Goal: Information Seeking & Learning: Learn about a topic

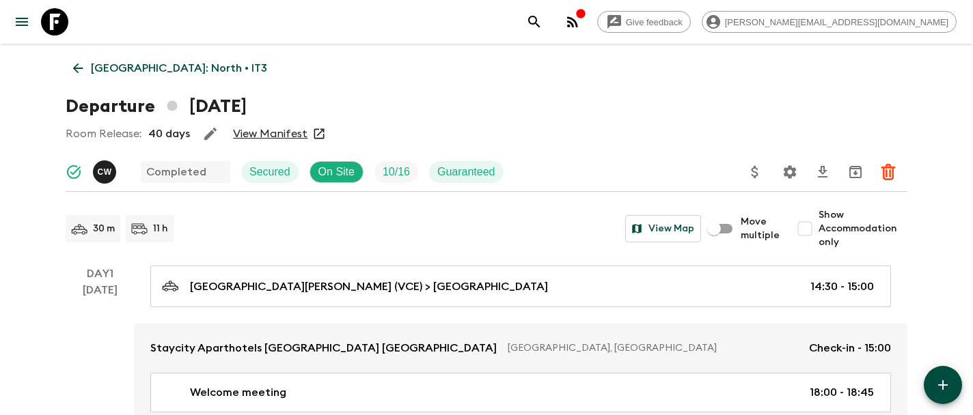
click at [58, 14] on icon at bounding box center [54, 21] width 27 height 27
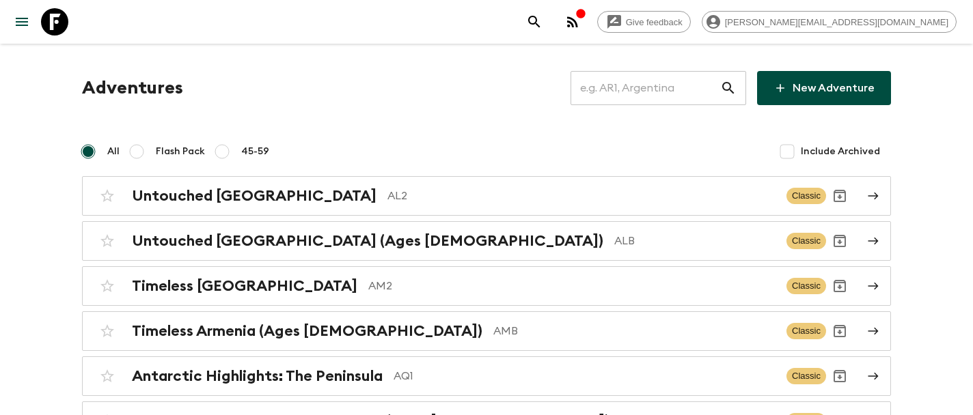
click at [661, 91] on input "text" at bounding box center [645, 88] width 150 height 38
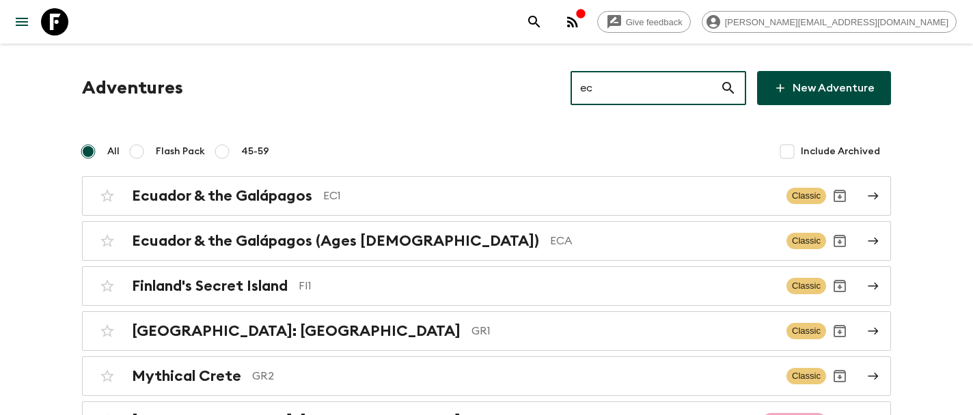
type input "ec1"
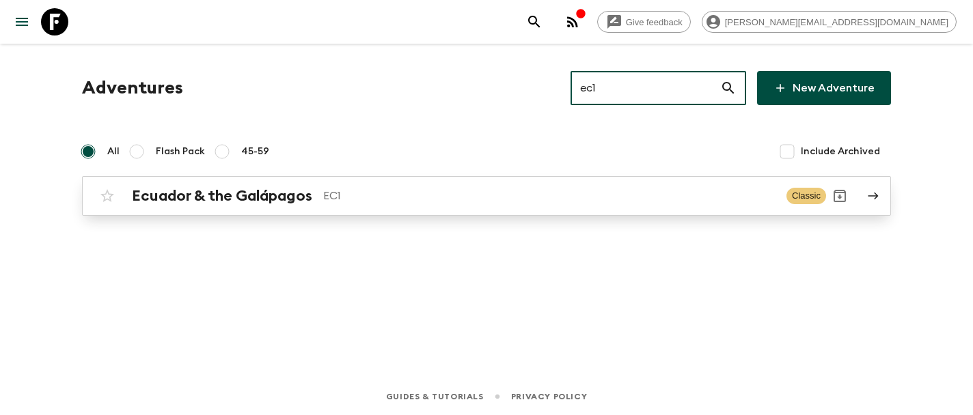
click at [238, 203] on h2 "Ecuador & the Galápagos" at bounding box center [222, 196] width 180 height 18
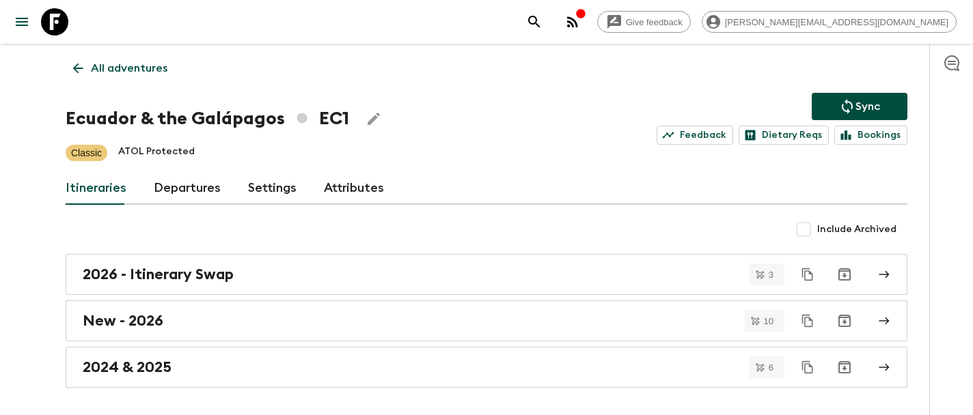
click at [176, 181] on link "Departures" at bounding box center [187, 188] width 67 height 33
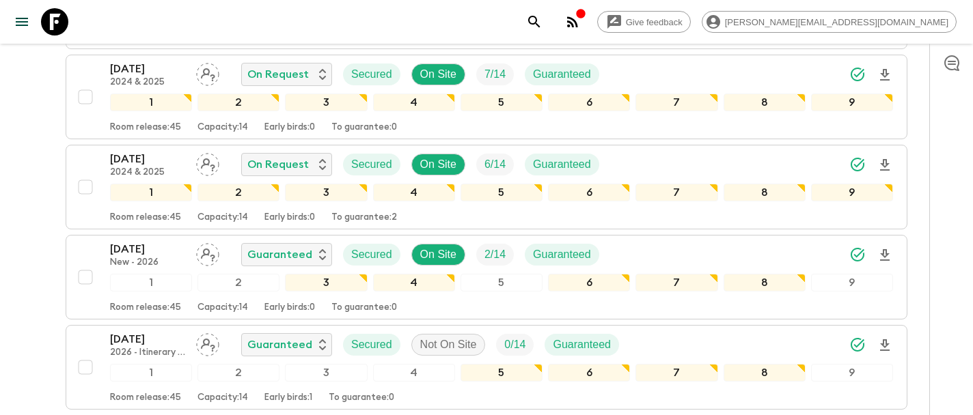
scroll to position [527, 0]
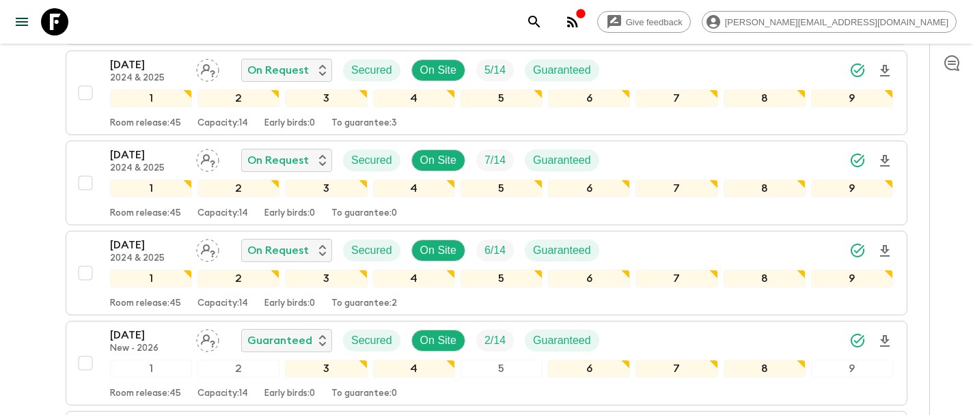
click at [133, 248] on p "[DATE]" at bounding box center [147, 245] width 75 height 16
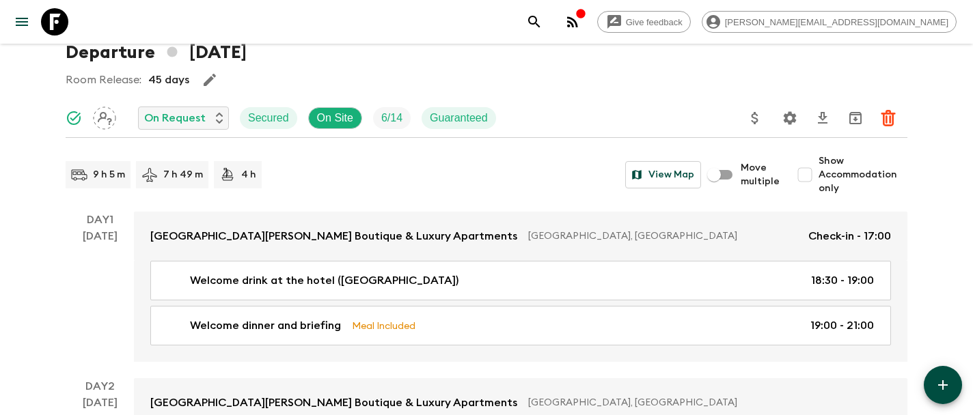
scroll to position [66, 0]
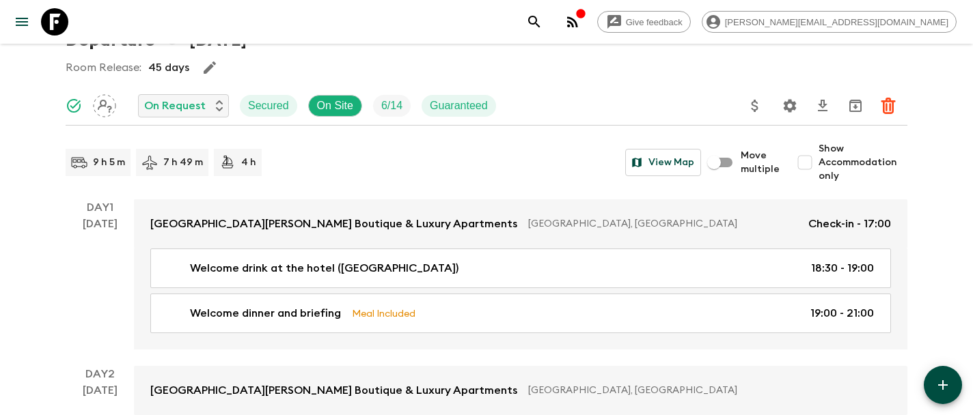
click at [807, 161] on input "Show Accommodation only" at bounding box center [804, 162] width 27 height 27
checkbox input "true"
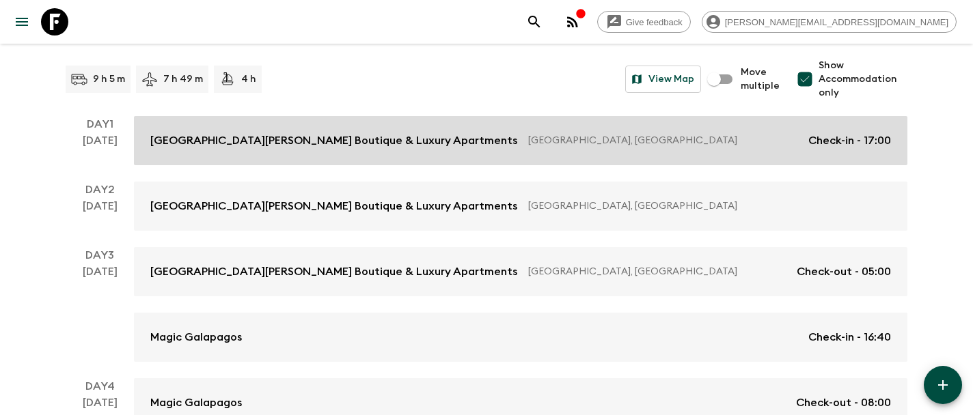
scroll to position [178, 0]
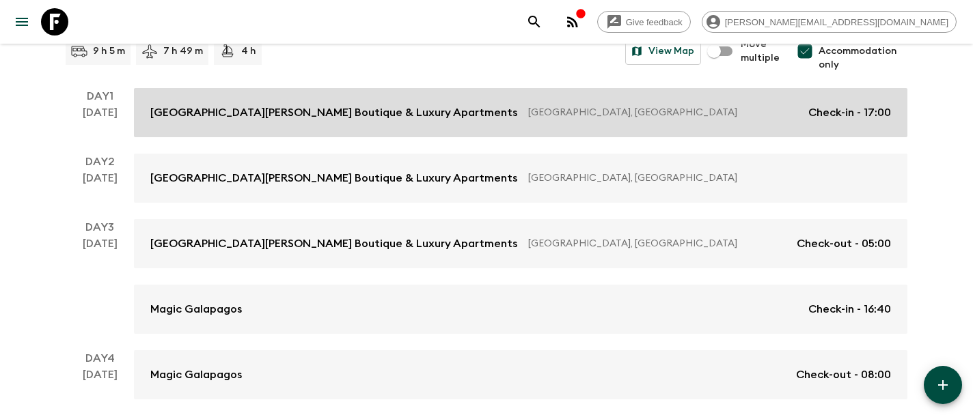
click at [337, 121] on link "[GEOGRAPHIC_DATA][PERSON_NAME] Boutique & Luxury Apartments [GEOGRAPHIC_DATA], …" at bounding box center [520, 112] width 773 height 49
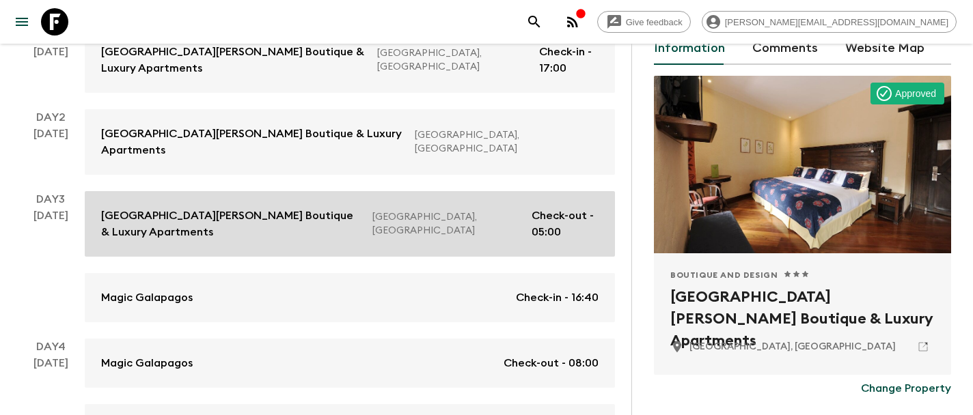
scroll to position [243, 0]
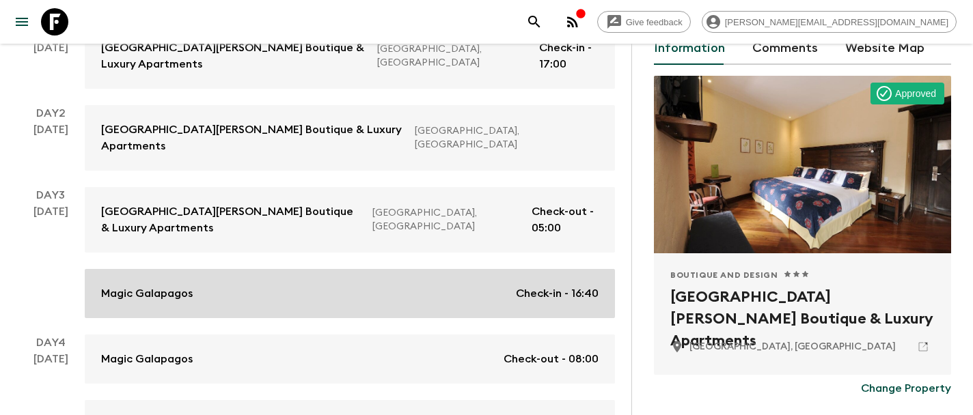
click at [351, 286] on div "Magic Galapagos Check-in - 16:40" at bounding box center [349, 294] width 497 height 16
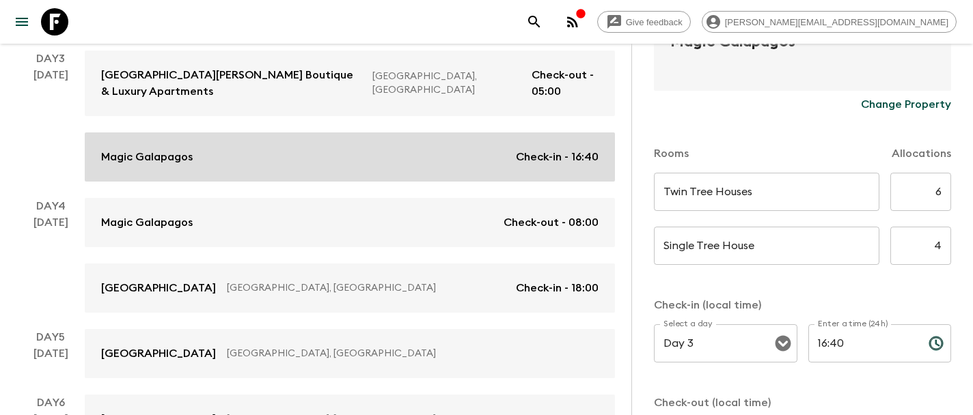
scroll to position [391, 0]
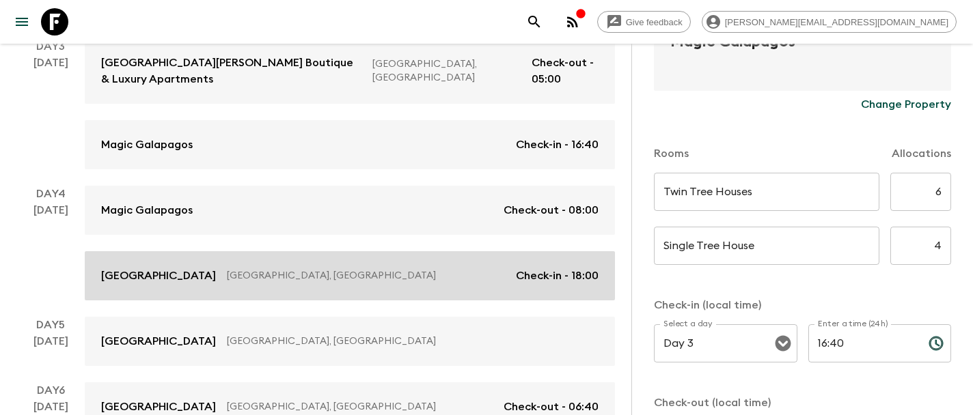
click at [417, 269] on p "[GEOGRAPHIC_DATA], [GEOGRAPHIC_DATA]" at bounding box center [366, 276] width 278 height 14
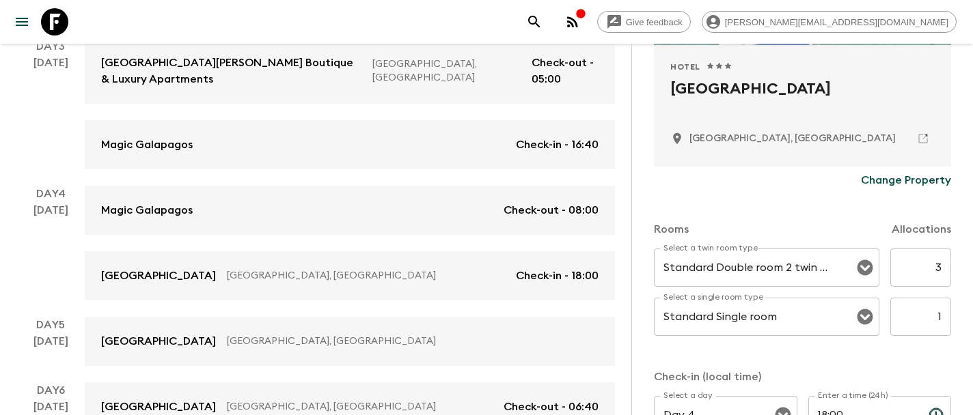
scroll to position [126, 0]
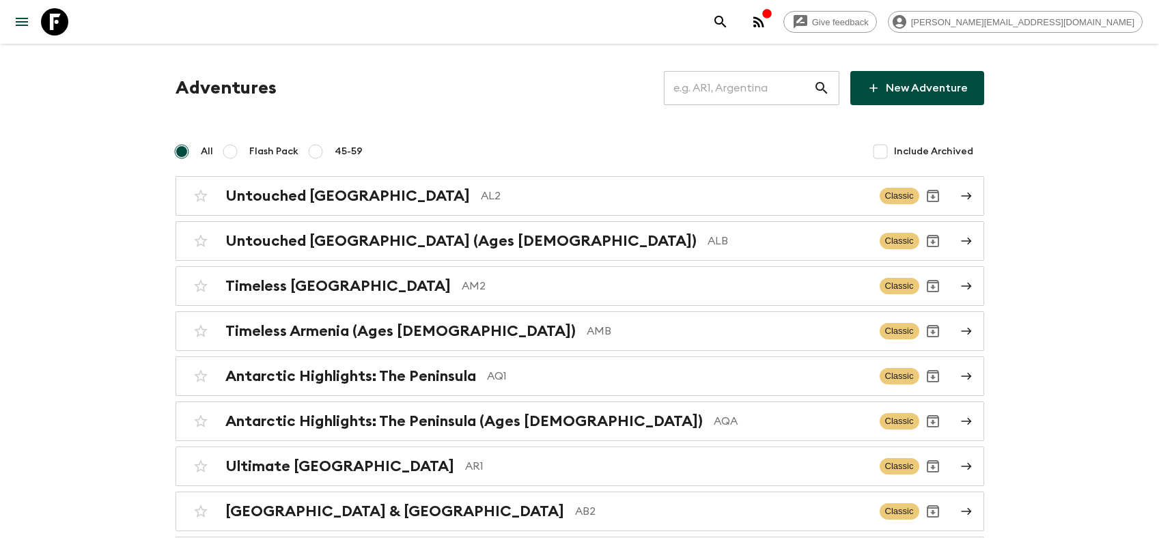
click at [737, 86] on input "text" at bounding box center [739, 88] width 150 height 38
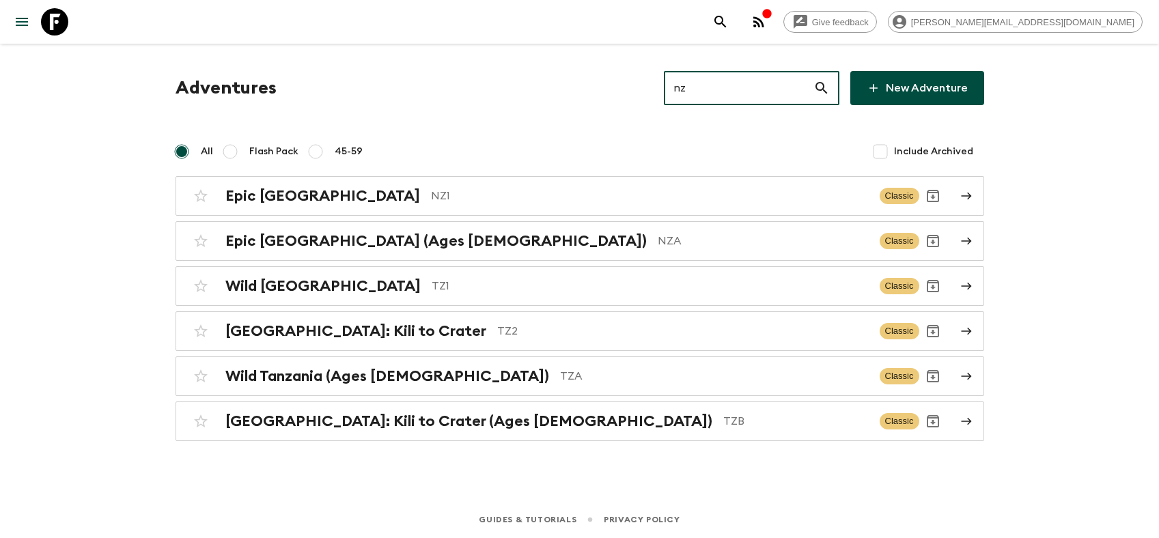
type input "nz1"
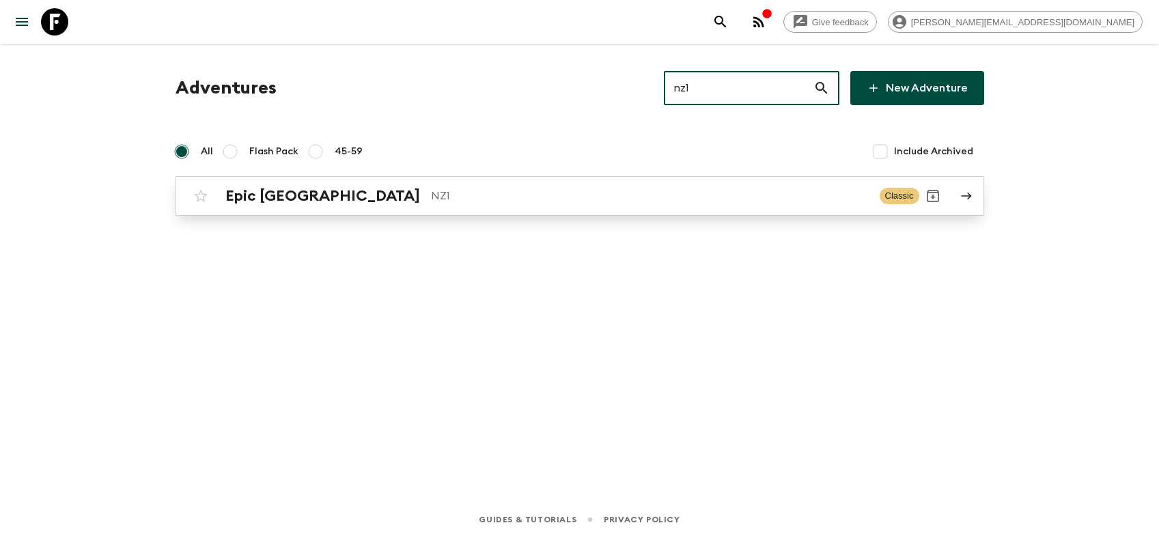
click at [294, 182] on div "Epic New Zealand NZ1 Classic" at bounding box center [553, 195] width 732 height 27
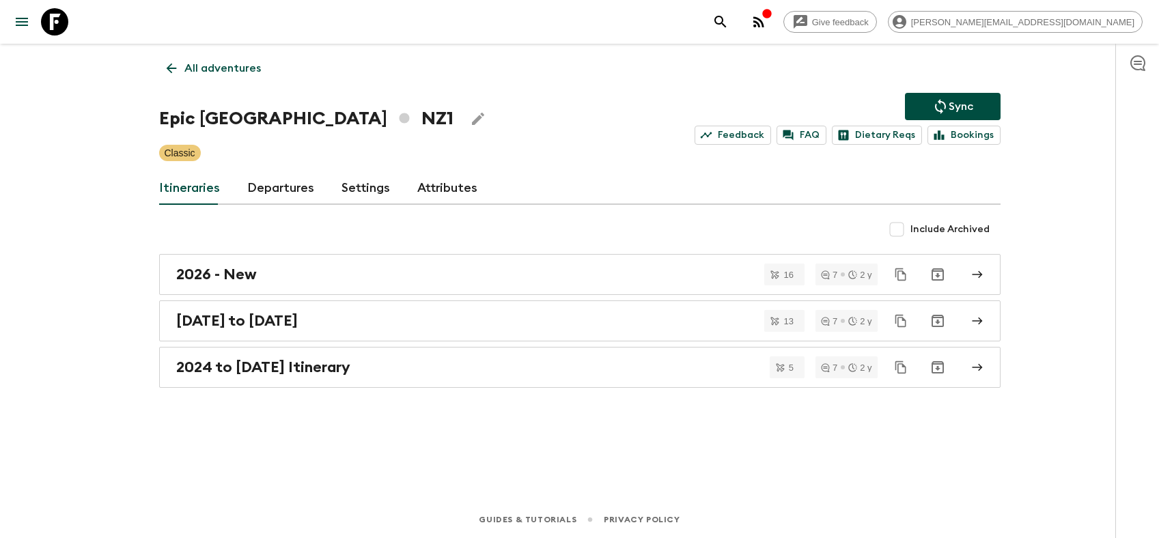
click at [273, 180] on link "Departures" at bounding box center [280, 188] width 67 height 33
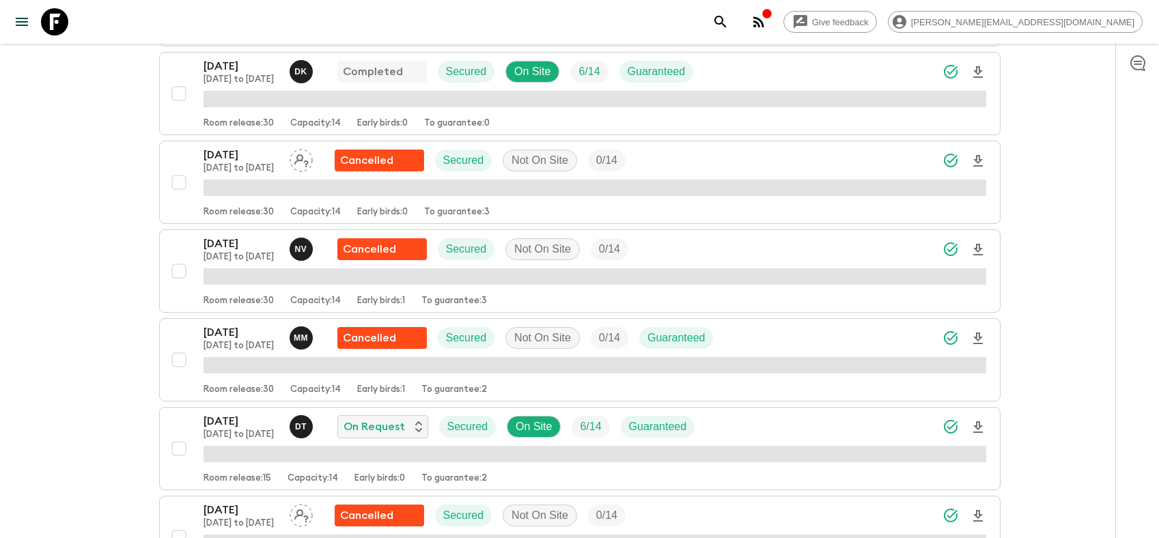
scroll to position [993, 0]
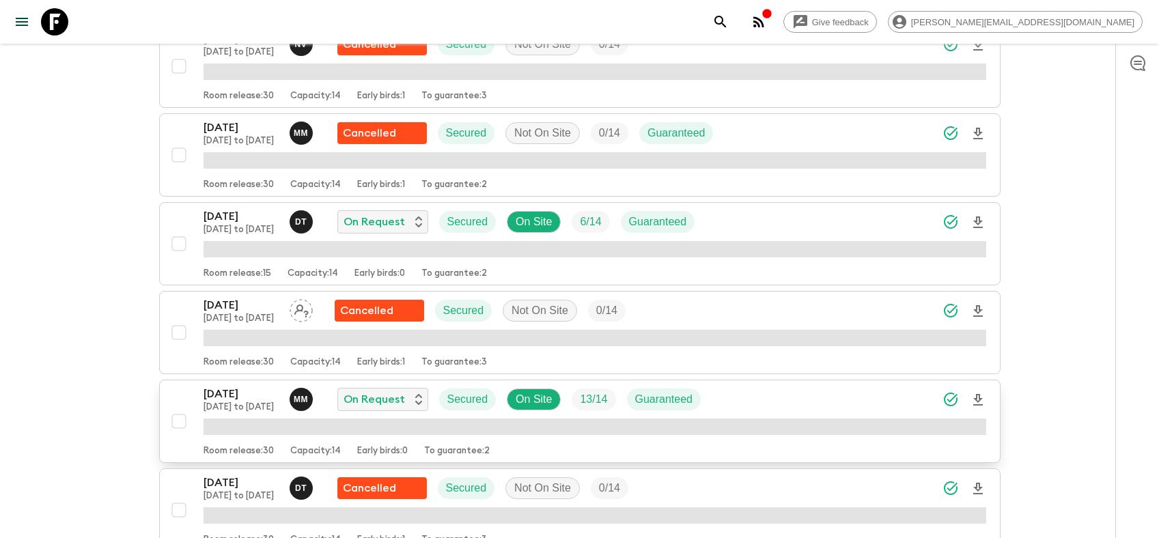
click at [247, 396] on p "21 Nov 2025" at bounding box center [241, 394] width 75 height 16
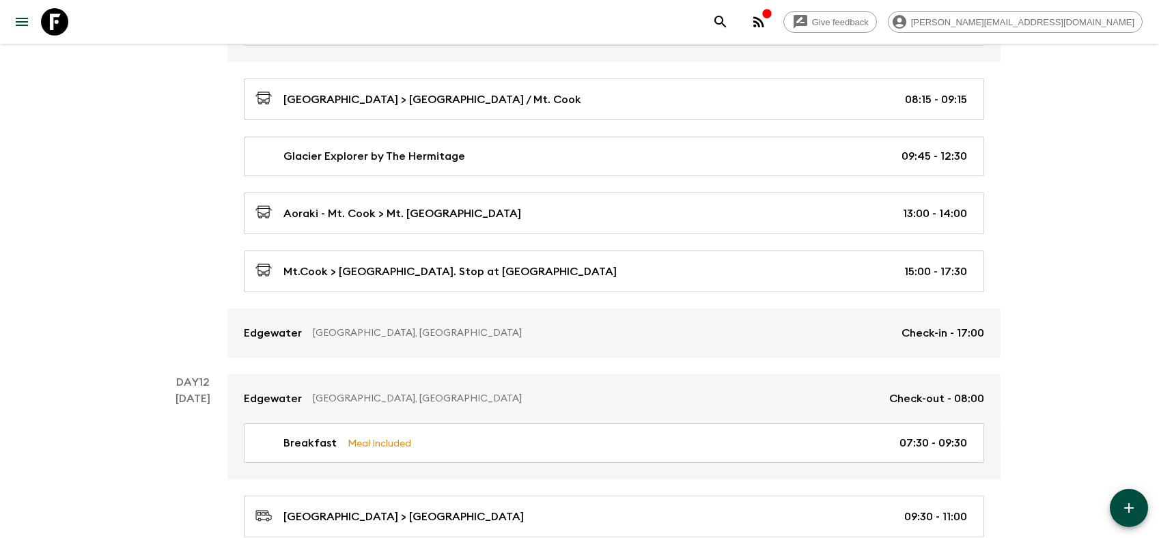
scroll to position [3755, 0]
